Goal: Task Accomplishment & Management: Use online tool/utility

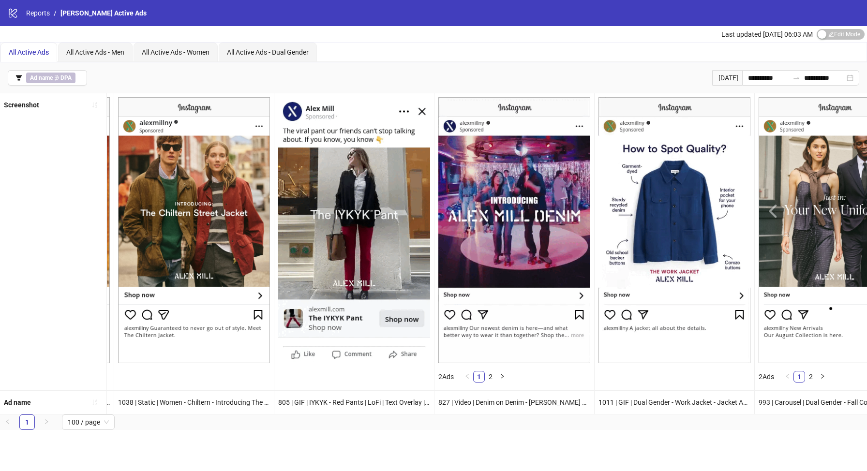
scroll to position [0, 3356]
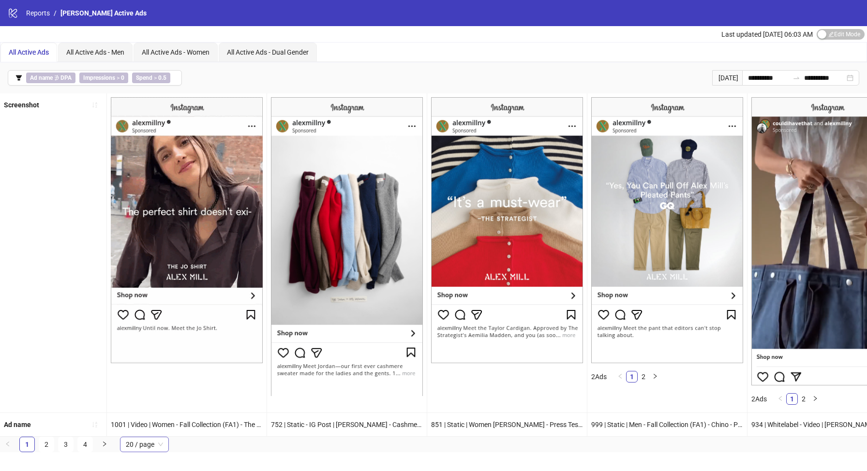
click at [143, 444] on span "20 / page" at bounding box center [144, 444] width 37 height 15
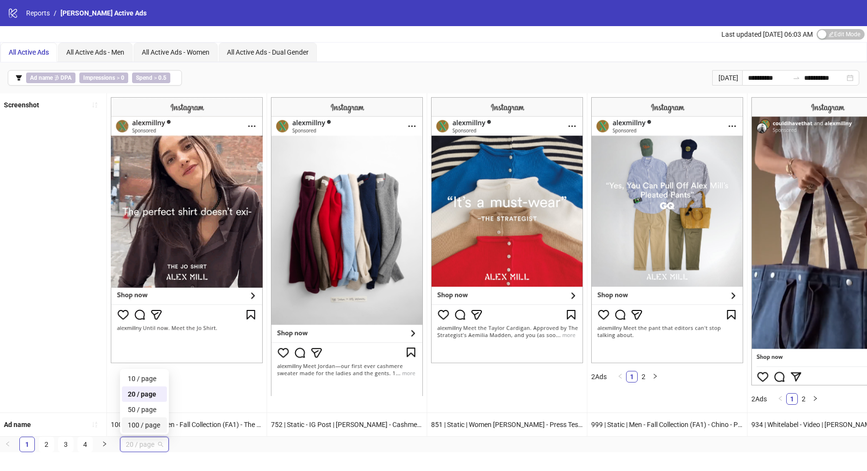
click at [143, 419] on div "100 / page" at bounding box center [144, 424] width 45 height 15
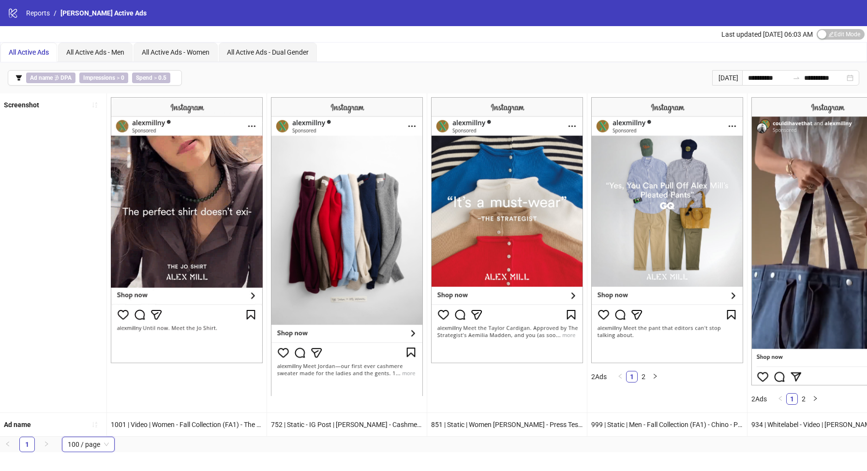
click at [202, 454] on div "**********" at bounding box center [433, 235] width 867 height 471
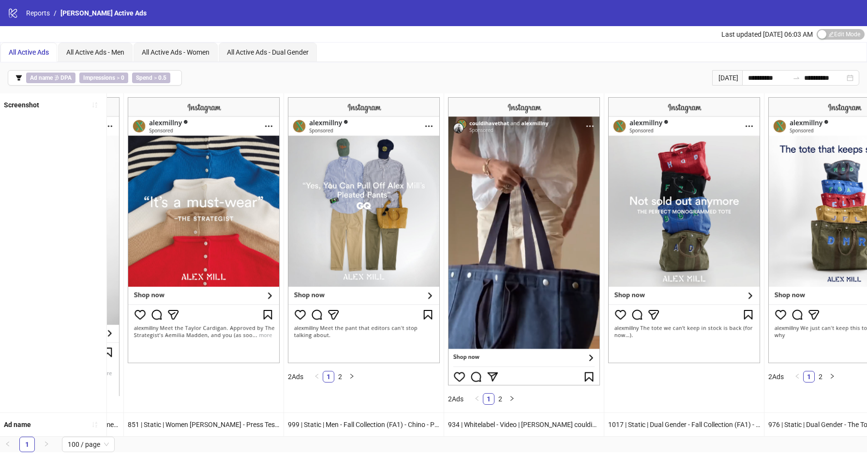
scroll to position [0, 305]
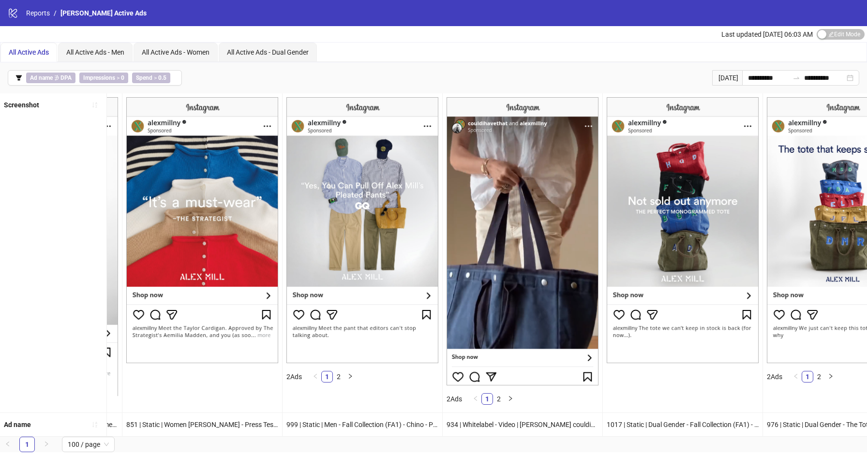
click at [202, 249] on img at bounding box center [202, 230] width 152 height 266
click at [156, 212] on img at bounding box center [202, 230] width 152 height 266
click at [136, 216] on img at bounding box center [202, 230] width 152 height 266
click at [65, 201] on div "Screenshot" at bounding box center [53, 252] width 107 height 319
click at [816, 218] on img at bounding box center [843, 230] width 152 height 266
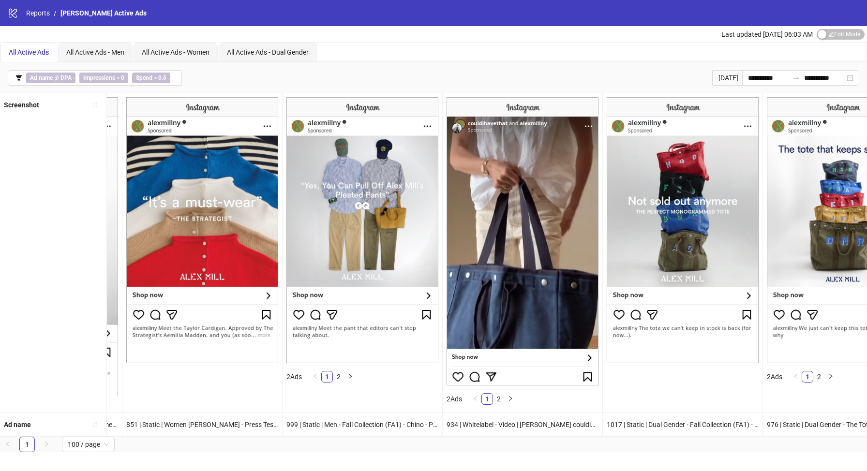
click at [853, 254] on img at bounding box center [843, 230] width 152 height 266
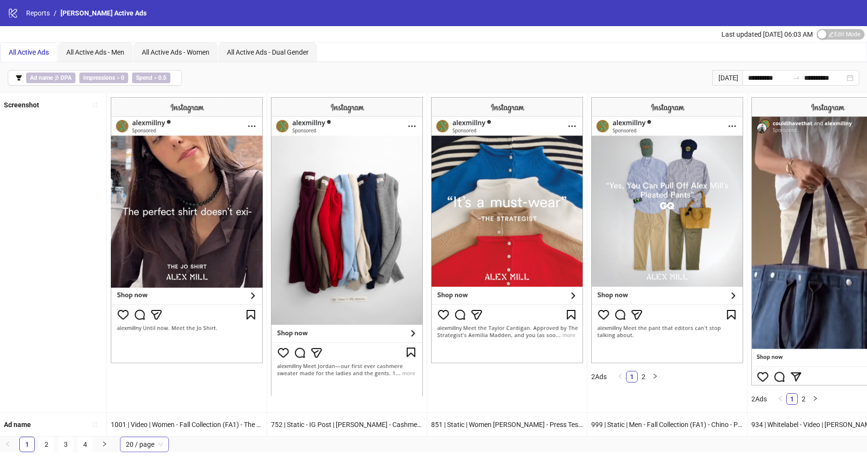
click at [140, 442] on span "20 / page" at bounding box center [144, 444] width 37 height 15
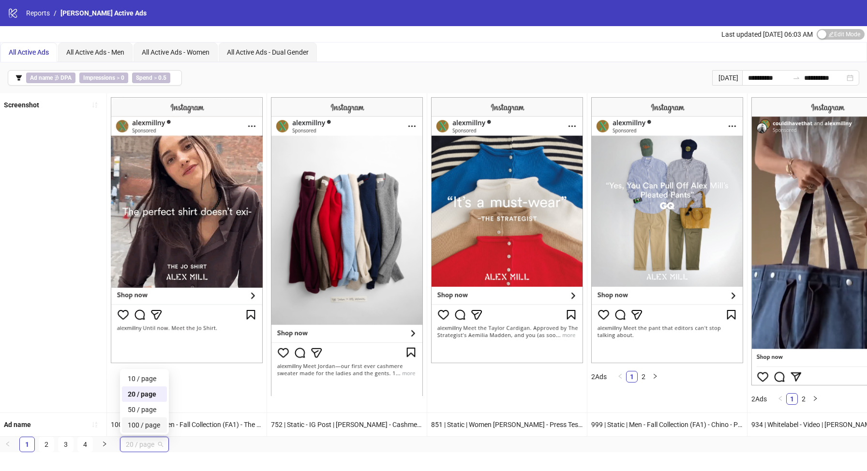
click at [141, 427] on div "100 / page" at bounding box center [144, 425] width 33 height 11
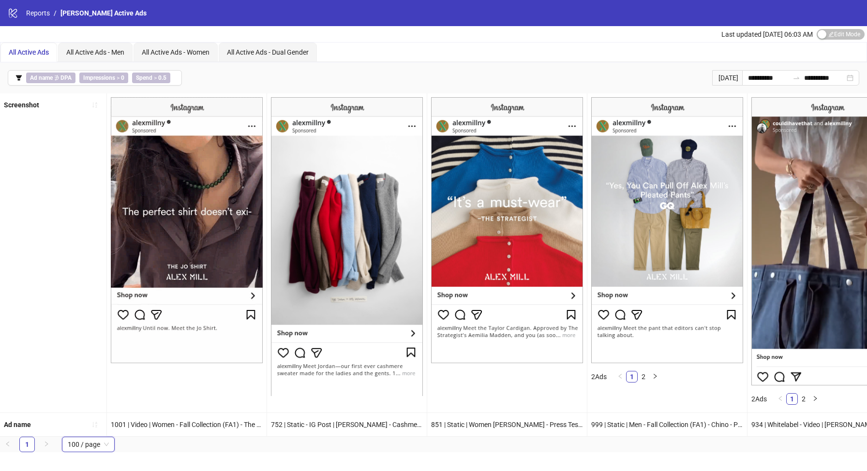
click at [157, 459] on div "**********" at bounding box center [433, 235] width 867 height 471
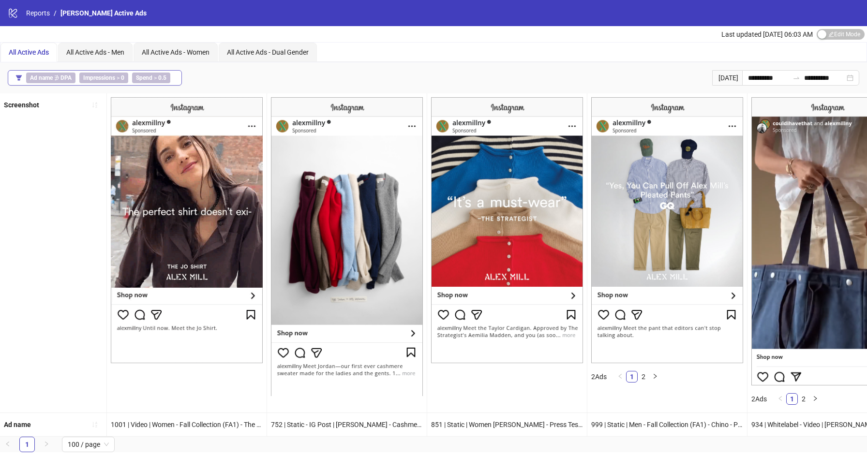
click at [165, 78] on b "0.5" at bounding box center [162, 77] width 8 height 7
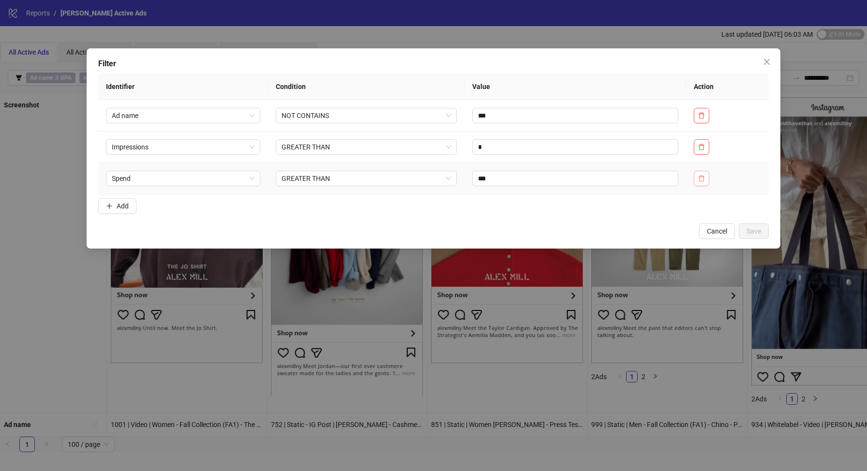
click at [701, 179] on icon "delete" at bounding box center [701, 178] width 7 height 7
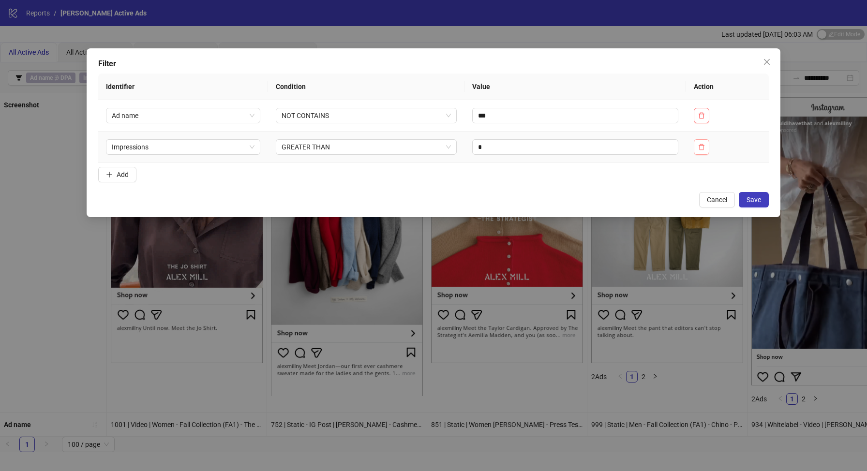
click at [703, 148] on icon "delete" at bounding box center [701, 147] width 7 height 7
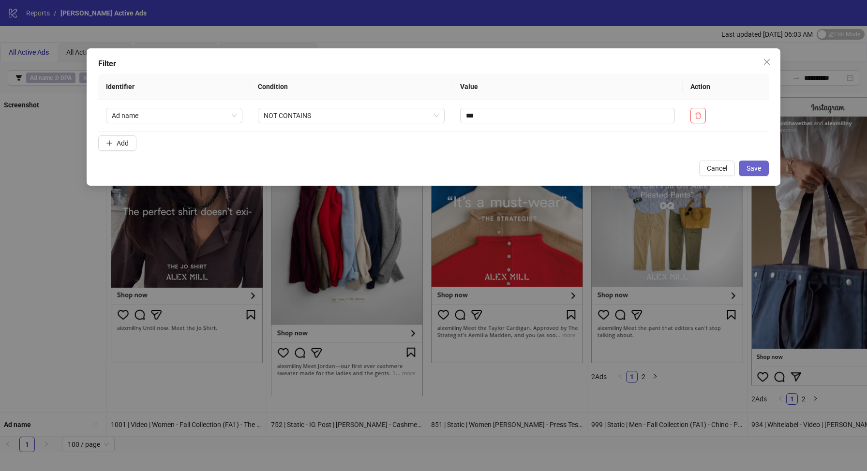
click at [755, 173] on button "Save" at bounding box center [753, 168] width 30 height 15
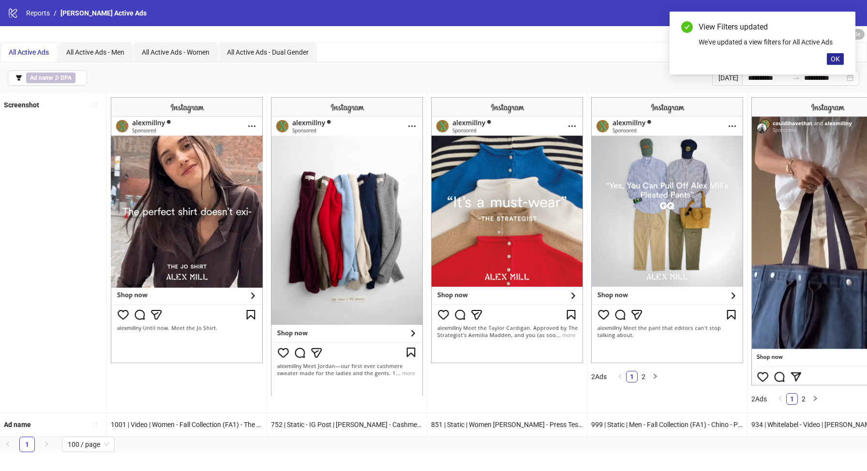
click at [834, 57] on span "OK" at bounding box center [834, 59] width 9 height 8
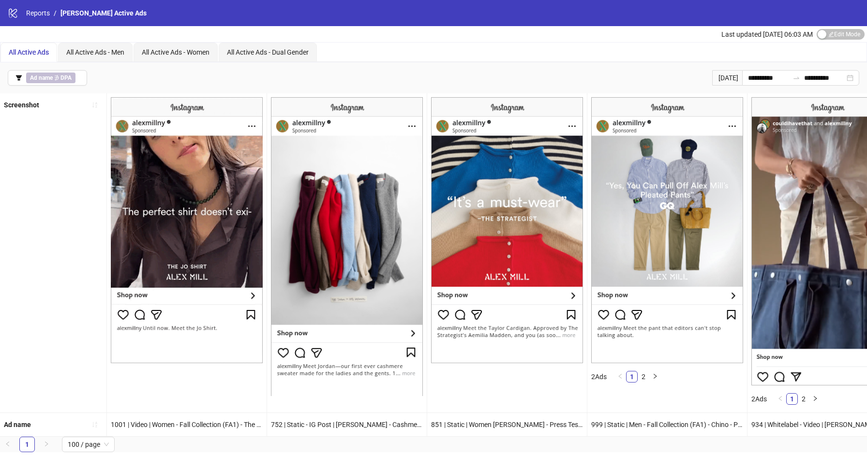
drag, startPoint x: 830, startPoint y: 218, endPoint x: 714, endPoint y: 226, distance: 116.4
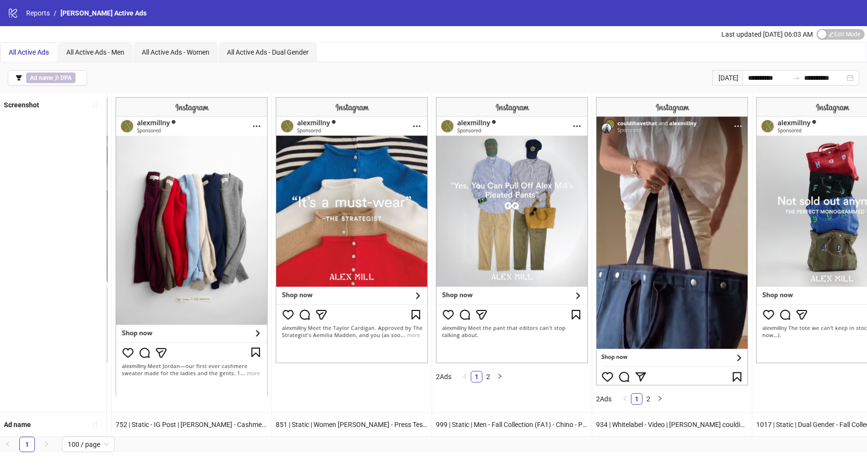
scroll to position [0, 156]
click at [770, 77] on input "**********" at bounding box center [768, 78] width 41 height 11
click at [648, 56] on div "All Active Ads All Active Ads - Men All Active Ads - Women All Active Ads - Dua…" at bounding box center [433, 52] width 866 height 19
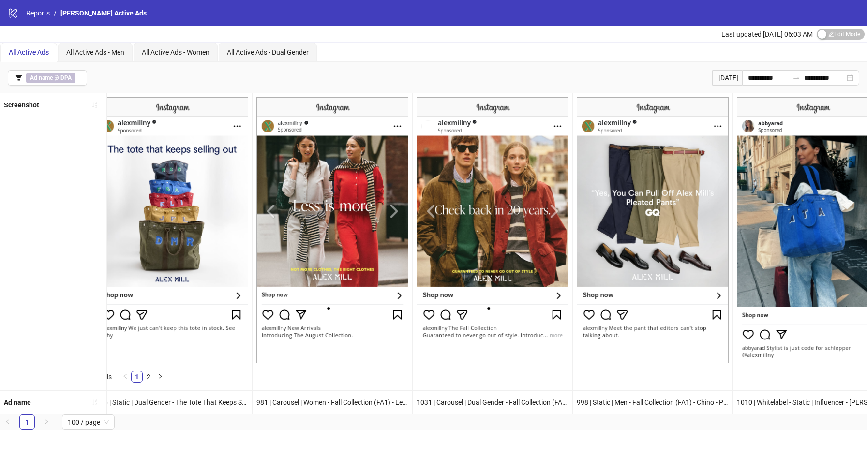
scroll to position [0, 972]
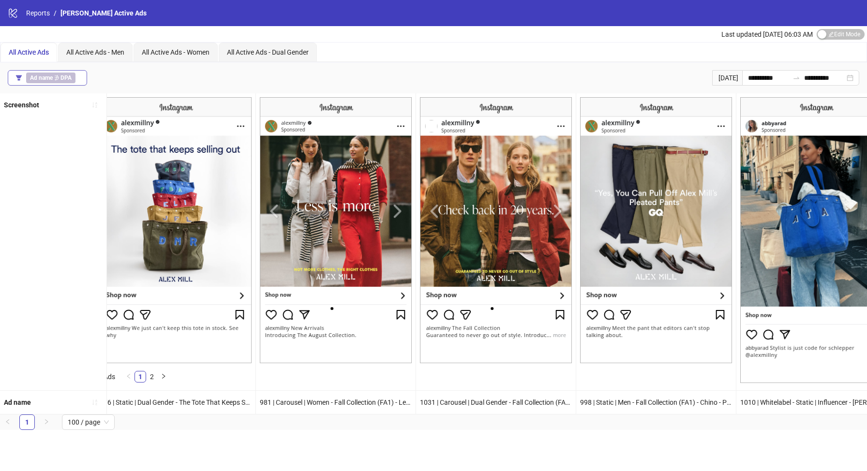
click at [81, 78] on button "Ad name ∌ DPA" at bounding box center [47, 77] width 79 height 15
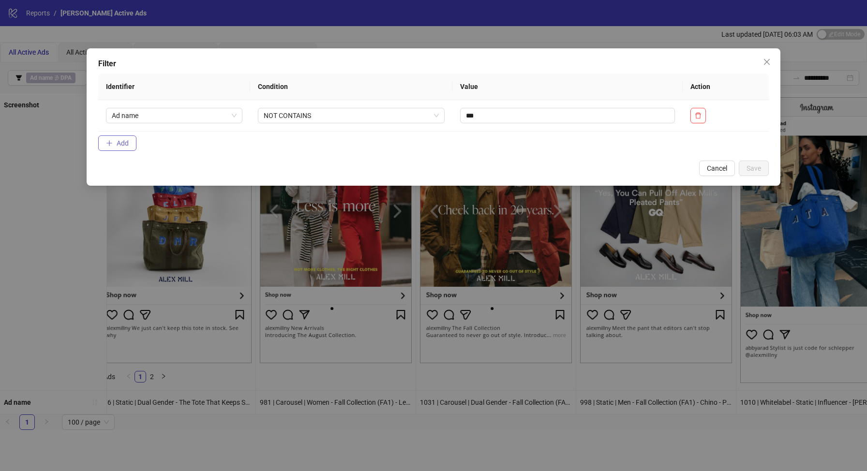
click at [129, 142] on button "Add" at bounding box center [117, 142] width 38 height 15
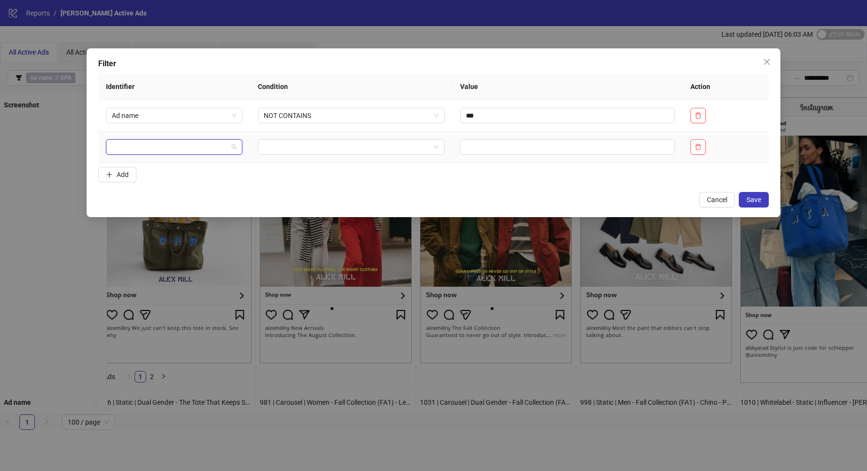
click at [150, 148] on input "search" at bounding box center [170, 147] width 116 height 15
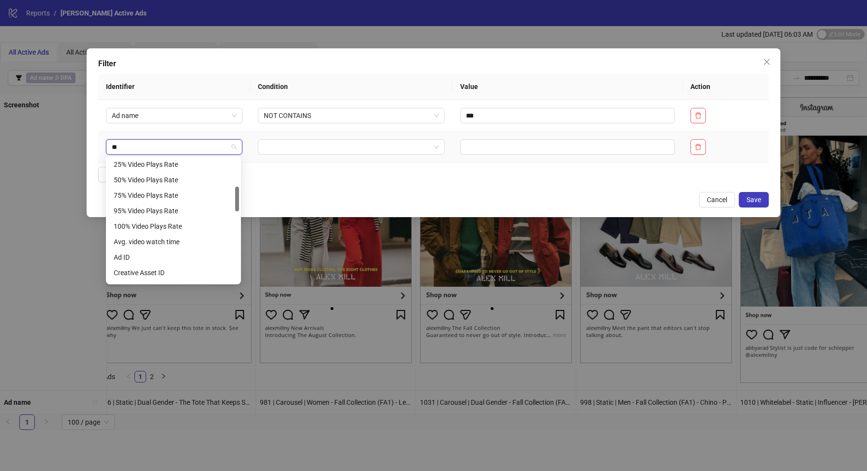
scroll to position [0, 0]
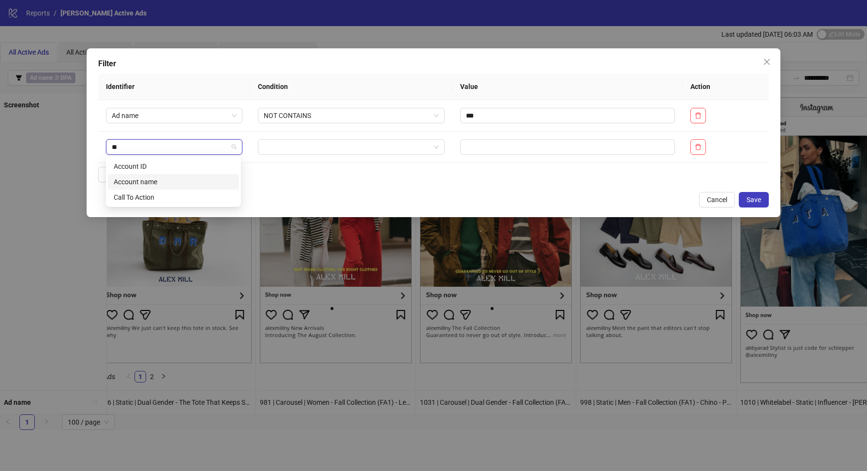
type input "**"
drag, startPoint x: 395, startPoint y: 178, endPoint x: 388, endPoint y: 178, distance: 6.3
click at [395, 178] on form "Identifier Condition Value Action Ad name NOT CONTAINS *** Add" at bounding box center [433, 130] width 670 height 113
click at [709, 193] on button "Cancel" at bounding box center [717, 199] width 36 height 15
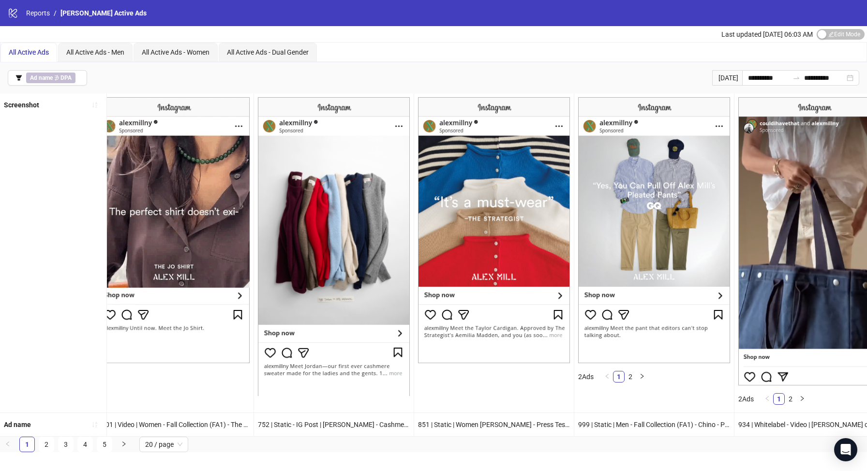
scroll to position [0, 9]
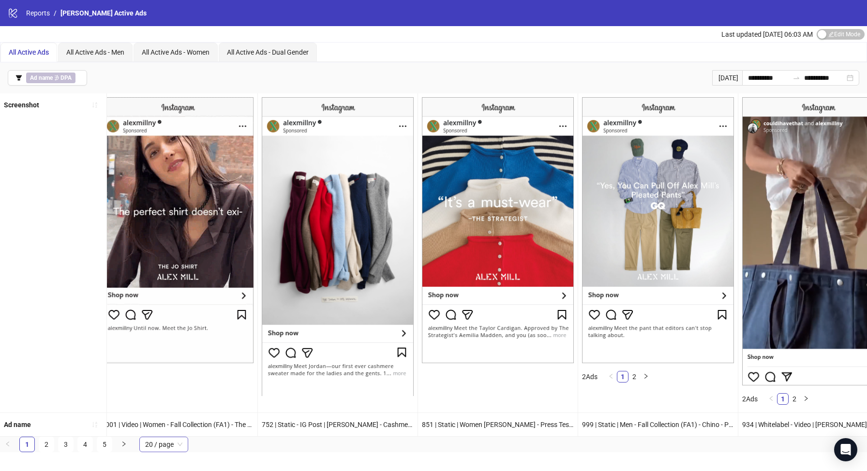
click at [166, 447] on span "20 / page" at bounding box center [163, 444] width 37 height 15
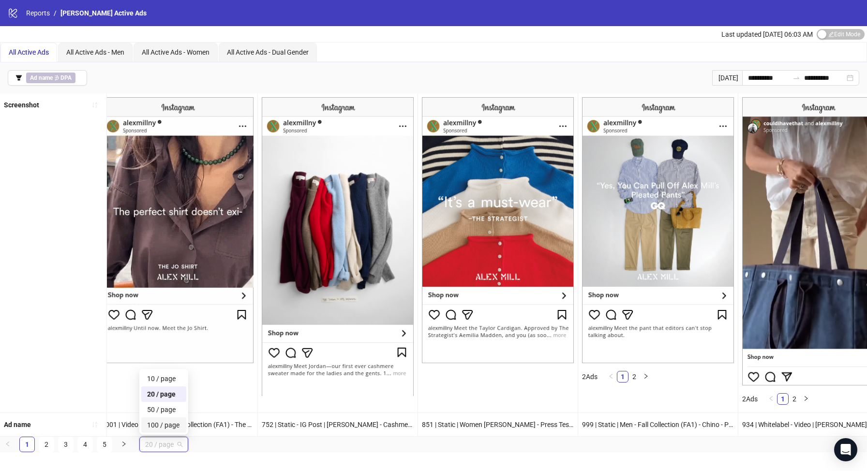
click at [169, 423] on div "100 / page" at bounding box center [163, 425] width 33 height 11
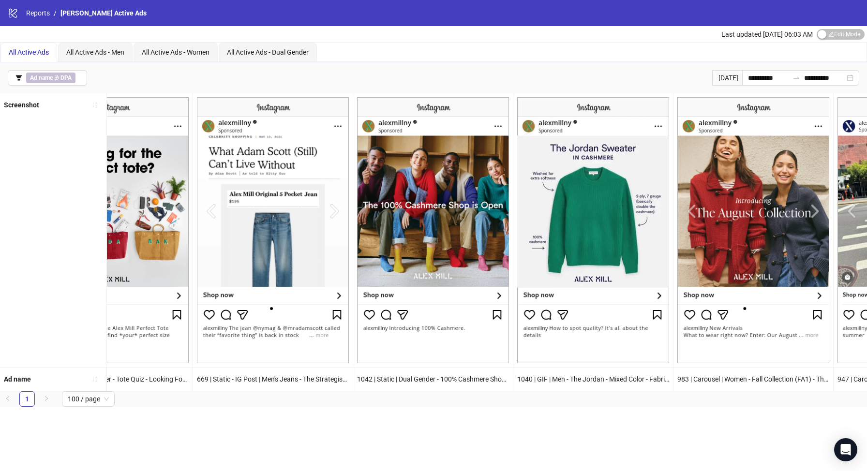
scroll to position [0, 14641]
